Goal: Task Accomplishment & Management: Manage account settings

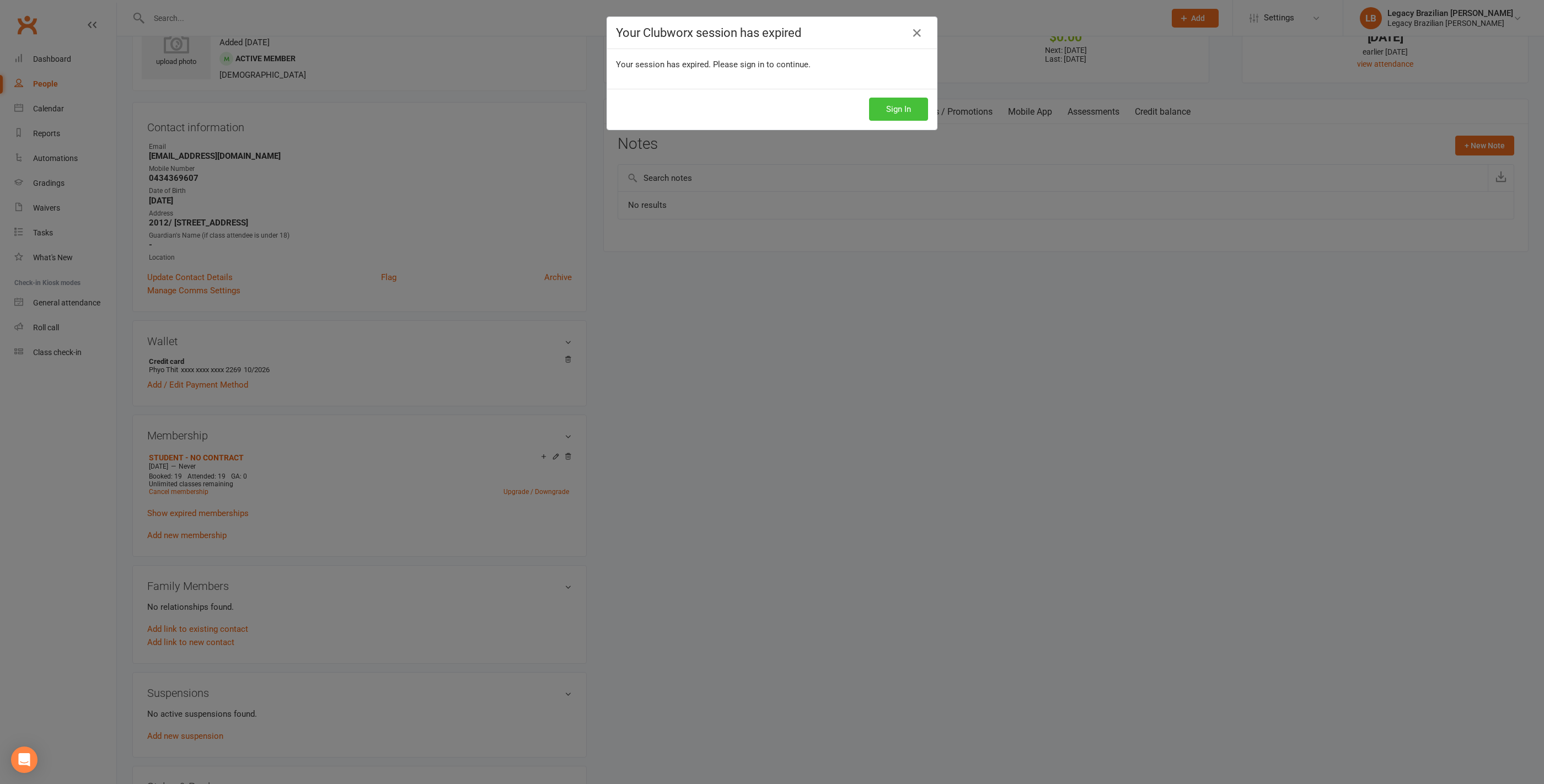
click at [898, 112] on button "Sign In" at bounding box center [898, 108] width 59 height 23
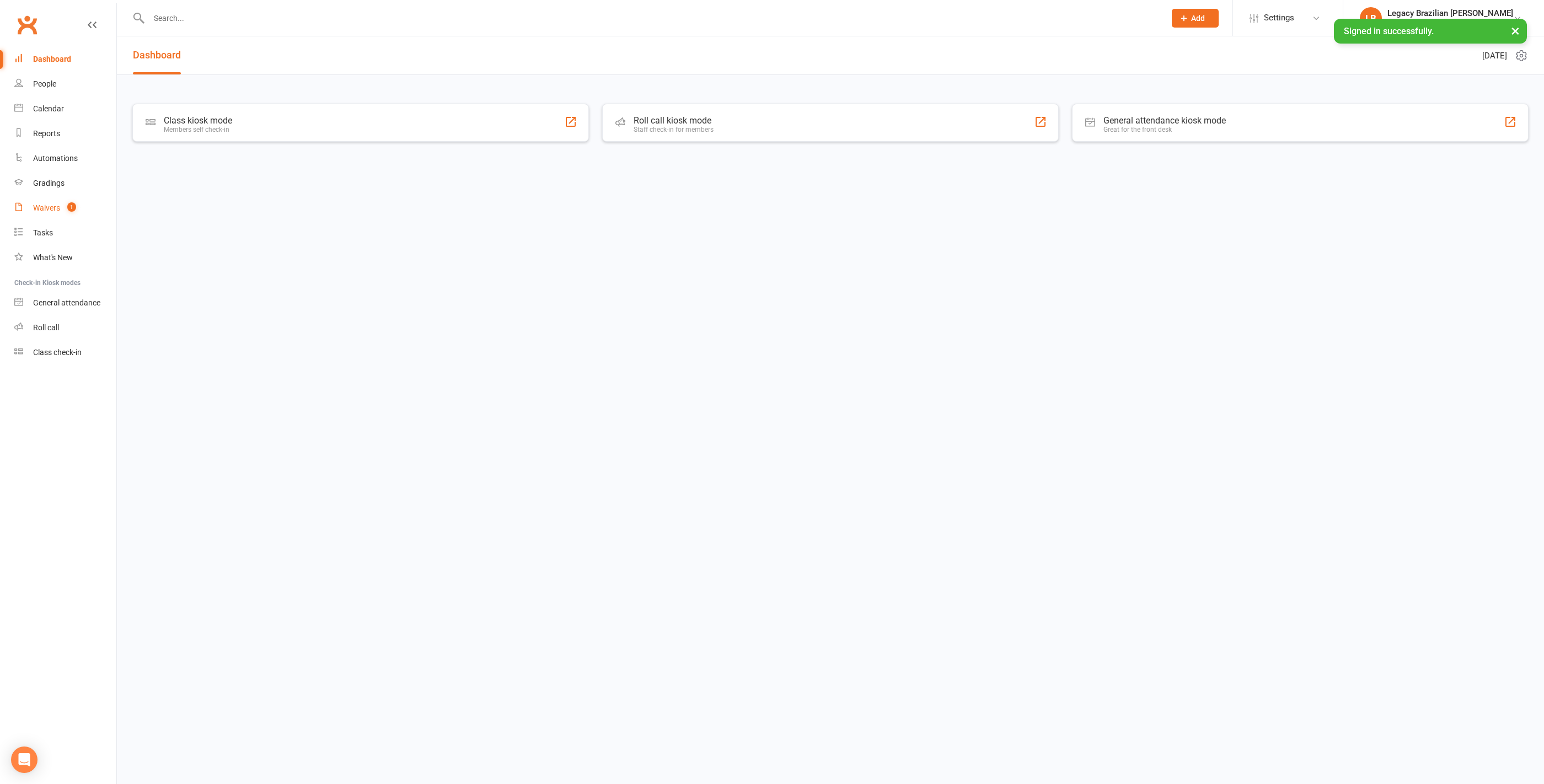
click at [52, 202] on link "Waivers 1" at bounding box center [65, 207] width 102 height 25
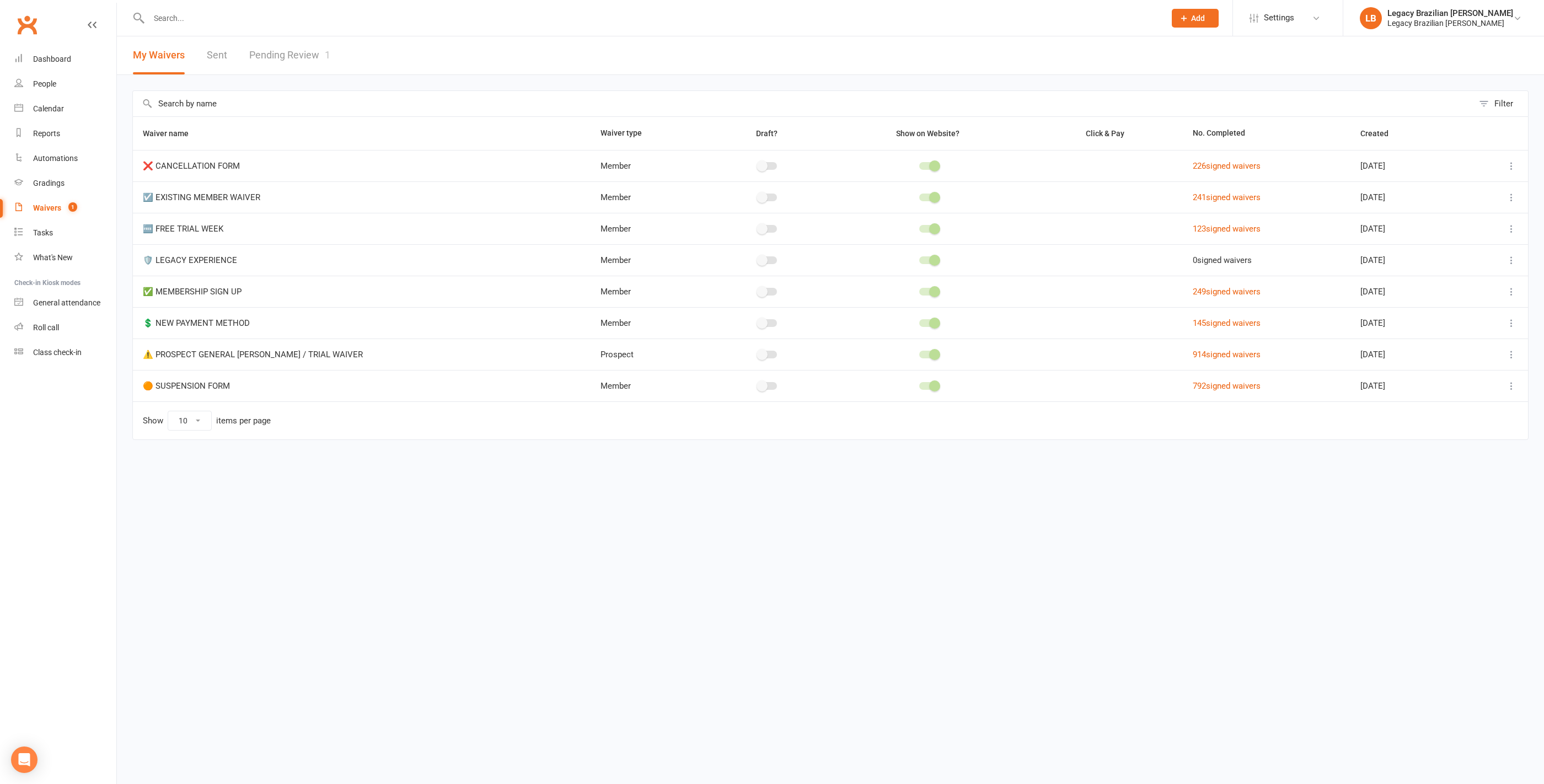
click at [292, 51] on link "Pending Review 1" at bounding box center [290, 55] width 81 height 38
